Goal: Information Seeking & Learning: Understand process/instructions

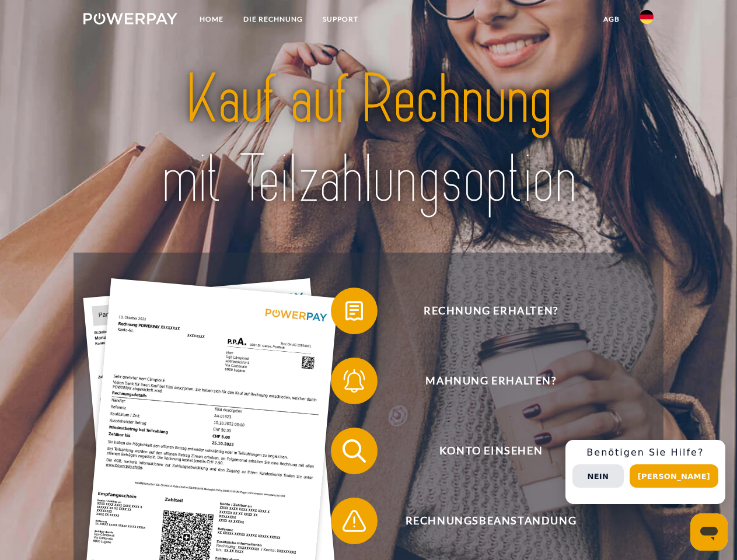
click at [130, 20] on img at bounding box center [130, 19] width 94 height 12
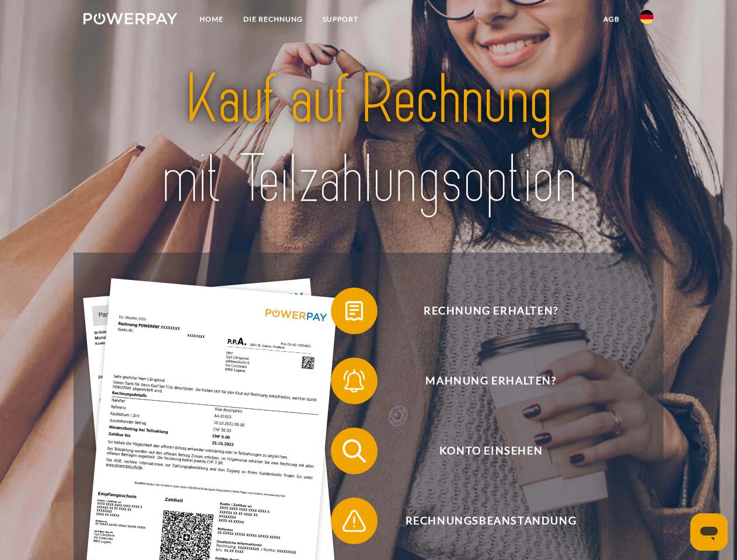
click at [647, 20] on img at bounding box center [647, 17] width 14 height 14
click at [611, 19] on link "agb" at bounding box center [612, 19] width 36 height 21
click at [346, 314] on span at bounding box center [337, 311] width 58 height 58
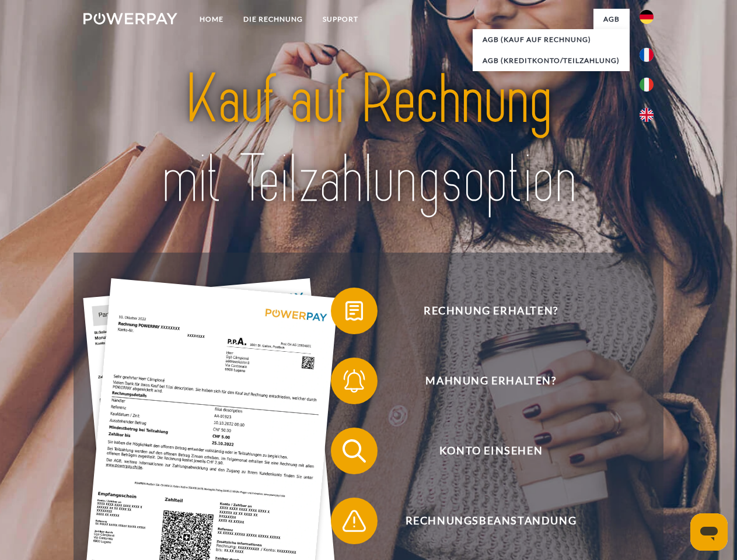
click at [346, 384] on span at bounding box center [337, 381] width 58 height 58
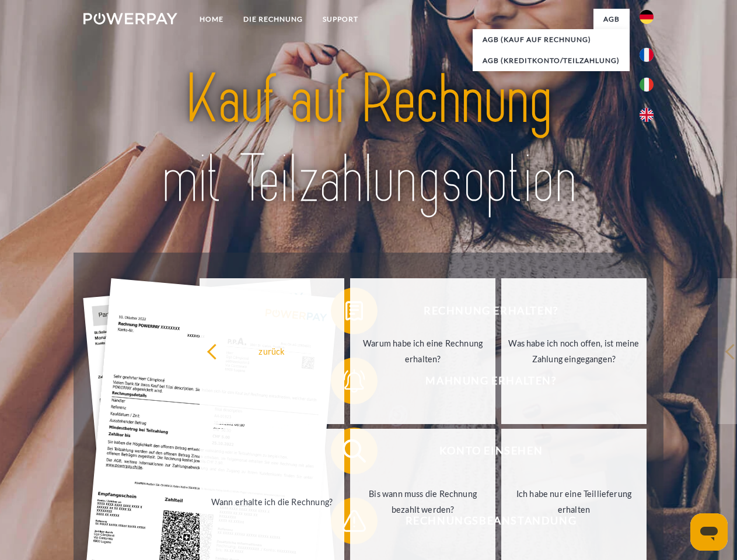
click at [350, 454] on link "Bis wann muss die Rechnung bezahlt werden?" at bounding box center [422, 502] width 145 height 146
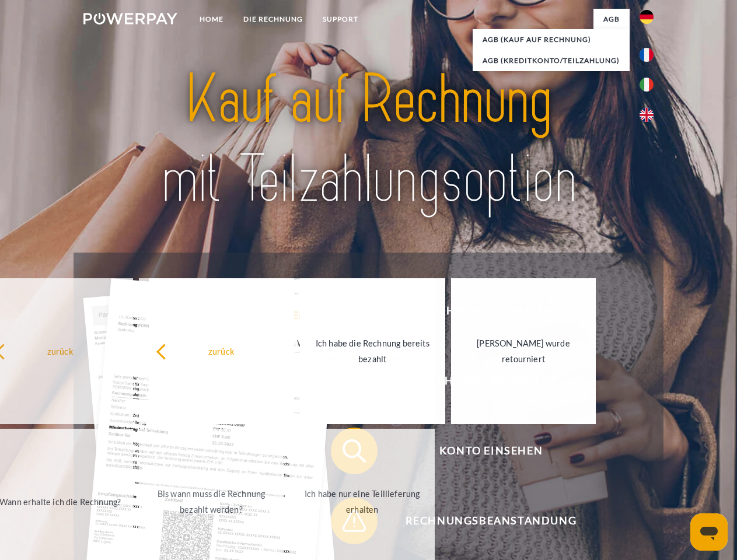
click at [346, 524] on span at bounding box center [337, 521] width 58 height 58
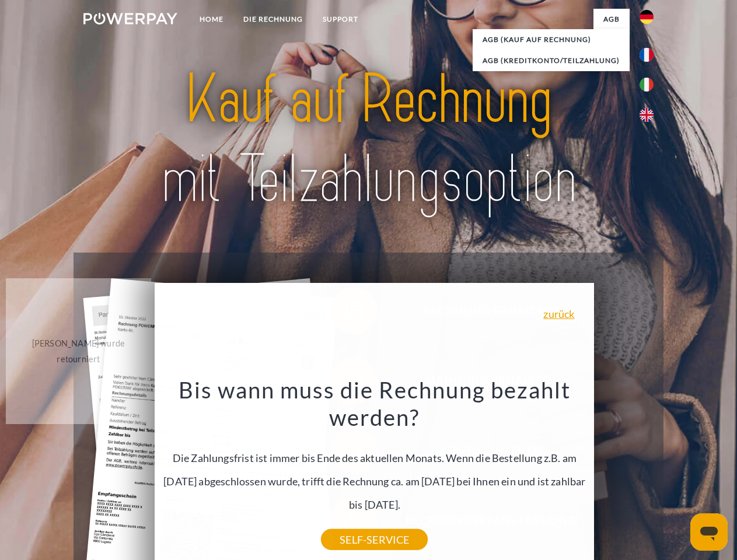
click at [650, 472] on div "Rechnung erhalten? Mahnung erhalten? Konto einsehen" at bounding box center [369, 486] width 590 height 467
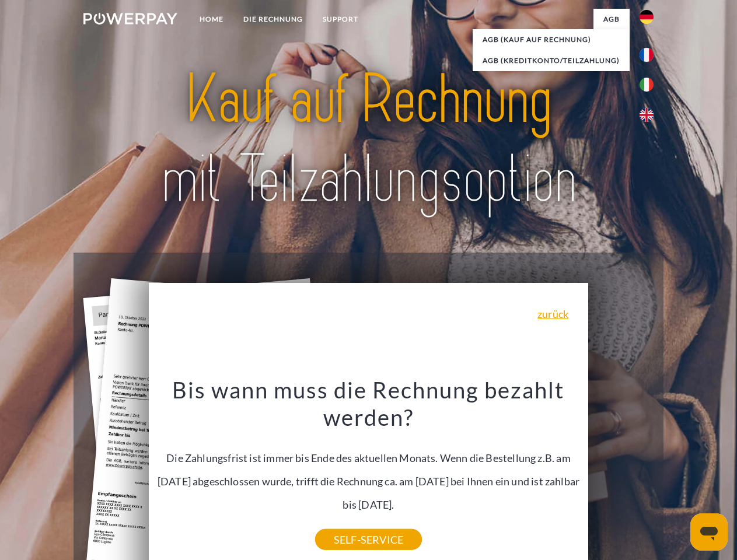
click at [621, 475] on span "Konto einsehen" at bounding box center [491, 451] width 286 height 47
click at [678, 476] on header "Home DIE RECHNUNG SUPPORT" at bounding box center [368, 403] width 737 height 806
